Goal: Check status: Check status

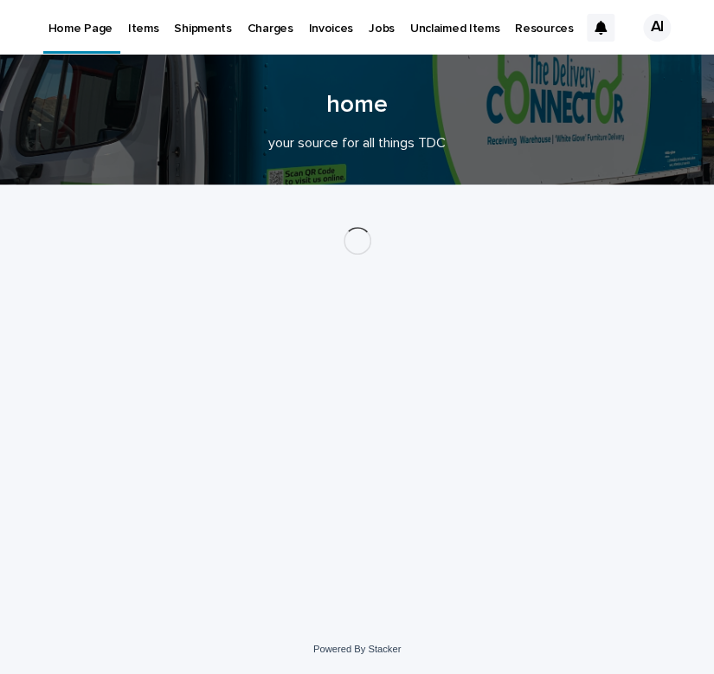
click at [143, 32] on p "Items" at bounding box center [143, 18] width 30 height 36
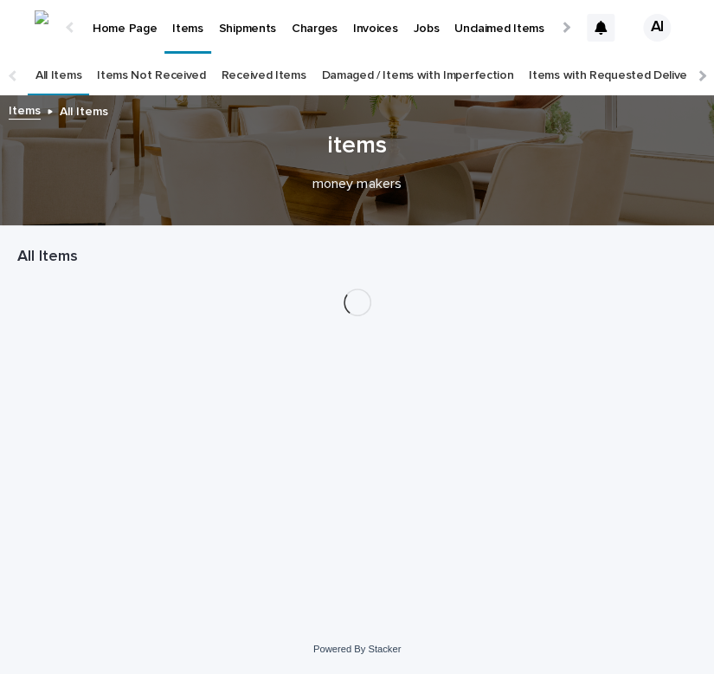
click at [267, 74] on link "Received Items" at bounding box center [264, 75] width 85 height 41
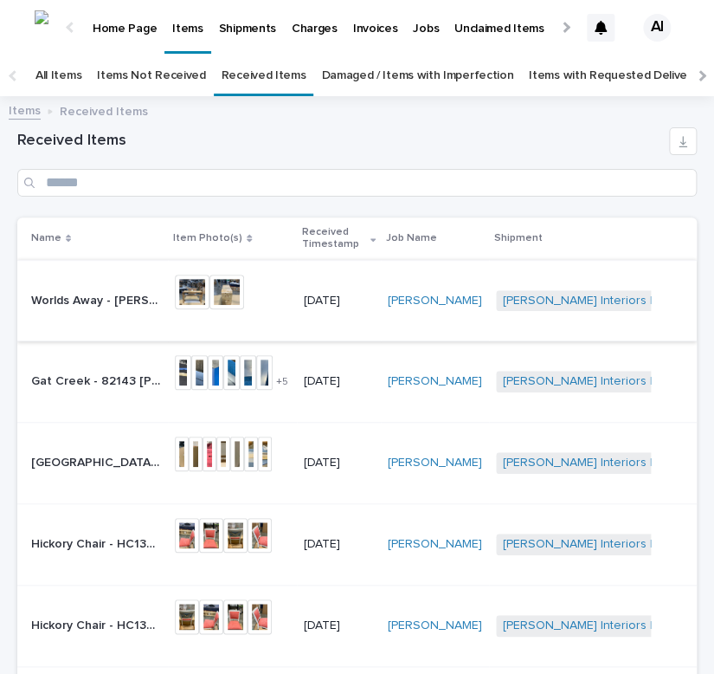
click at [185, 291] on img at bounding box center [192, 291] width 35 height 35
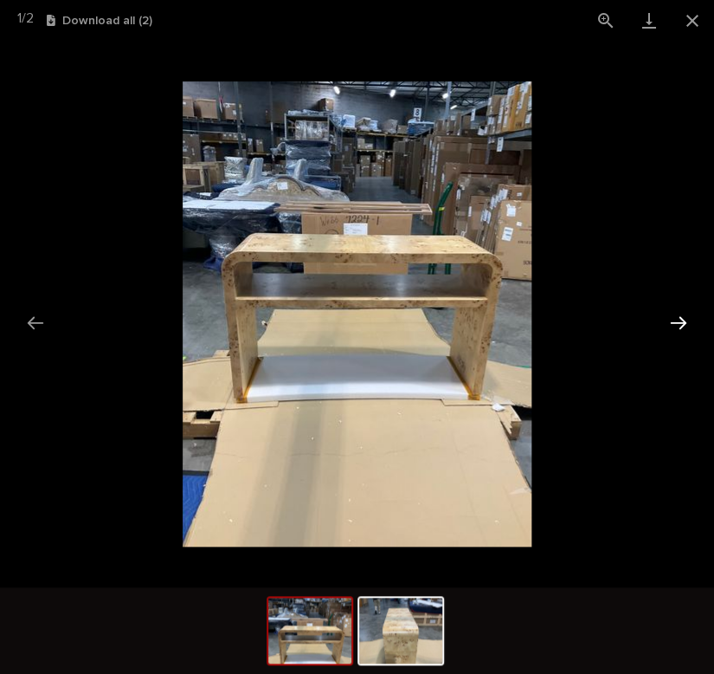
click at [663, 319] on button "Next slide" at bounding box center [679, 323] width 36 height 34
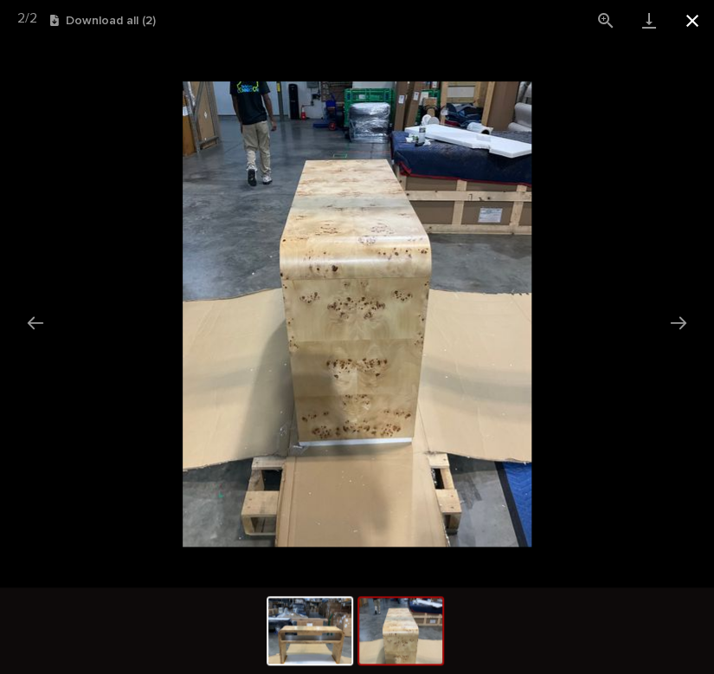
click at [685, 17] on button "Close gallery" at bounding box center [692, 20] width 43 height 41
